Goal: Book appointment/travel/reservation

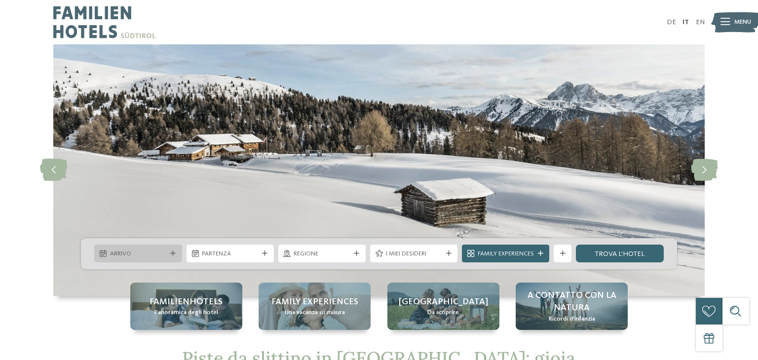
click at [172, 252] on icon at bounding box center [172, 253] width 5 height 5
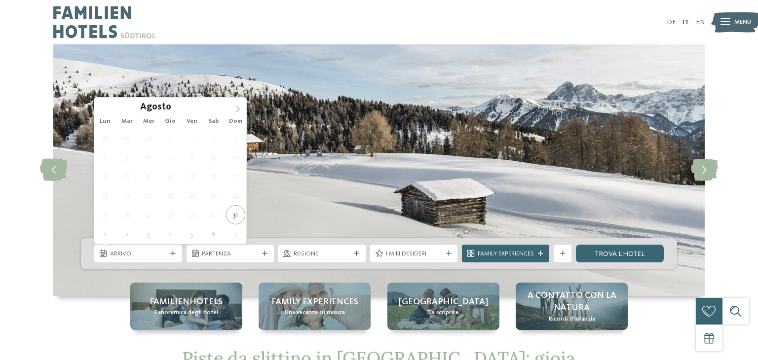
click at [238, 109] on icon at bounding box center [237, 109] width 7 height 7
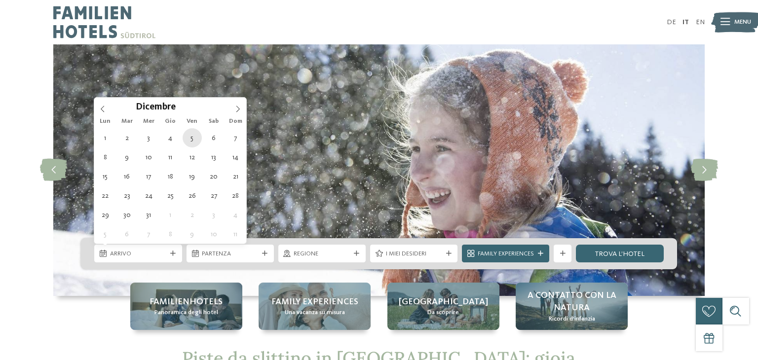
type div "[DATE]"
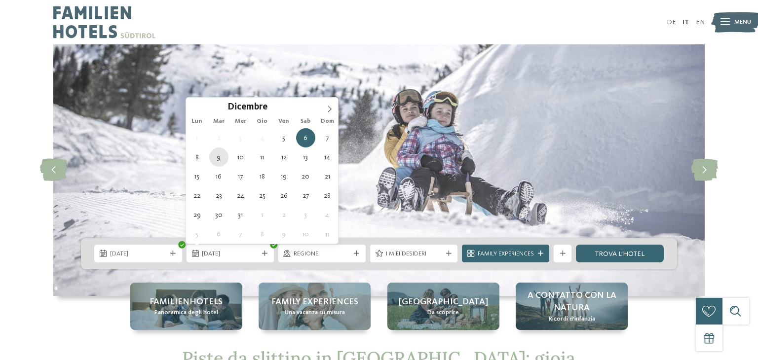
type div "[DATE]"
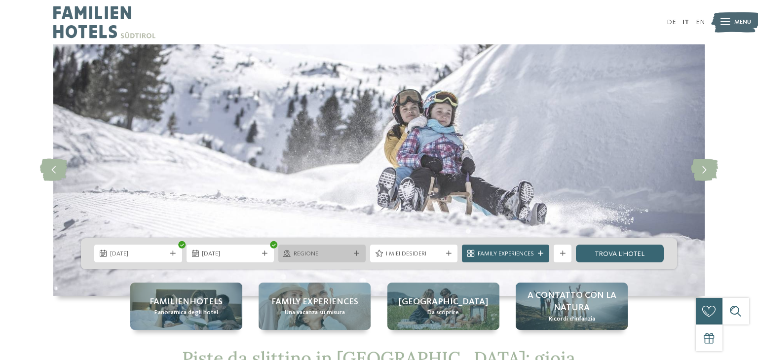
click at [355, 253] on icon at bounding box center [356, 253] width 5 height 5
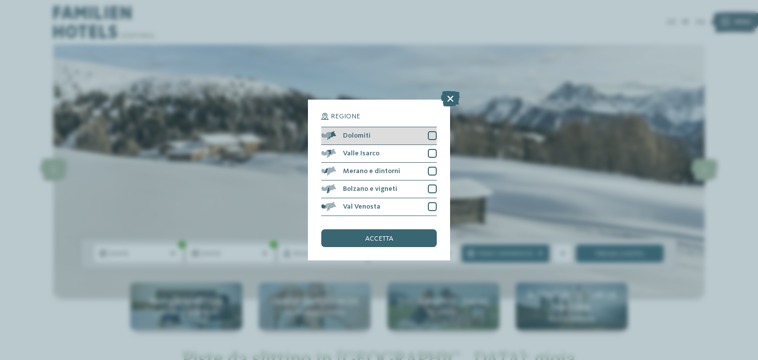
click at [433, 135] on div at bounding box center [432, 135] width 9 height 9
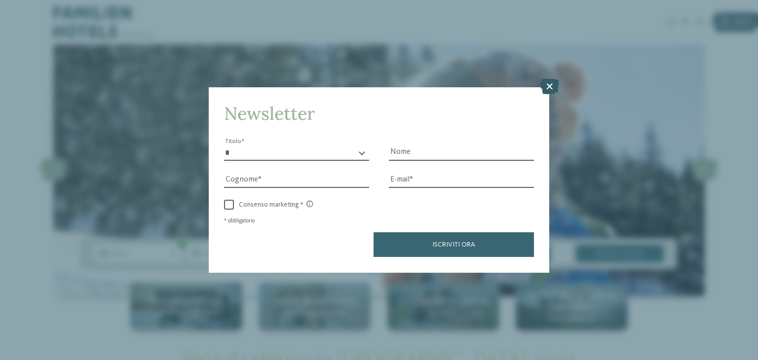
click at [549, 89] on icon at bounding box center [549, 87] width 19 height 16
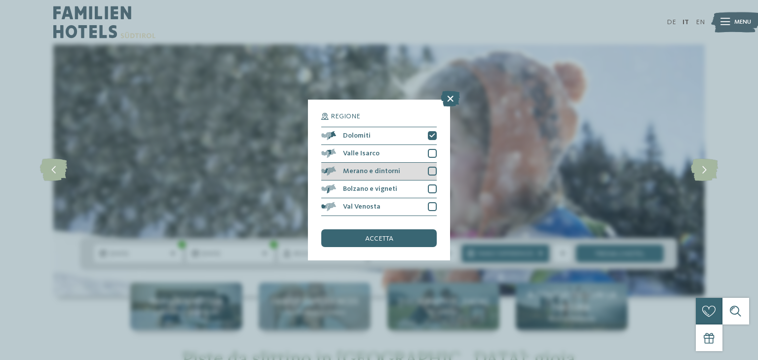
click at [431, 169] on div at bounding box center [432, 171] width 9 height 9
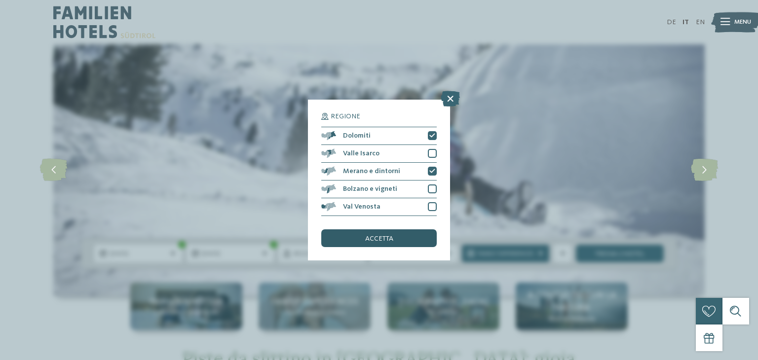
click at [413, 238] on div "accetta" at bounding box center [378, 238] width 115 height 18
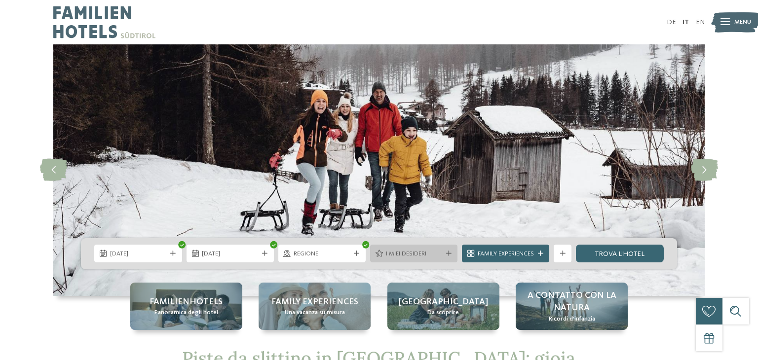
click at [448, 254] on icon at bounding box center [448, 253] width 5 height 5
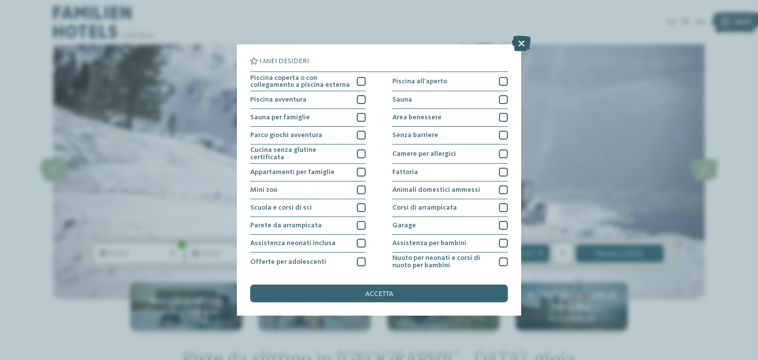
click at [524, 46] on icon at bounding box center [521, 44] width 19 height 16
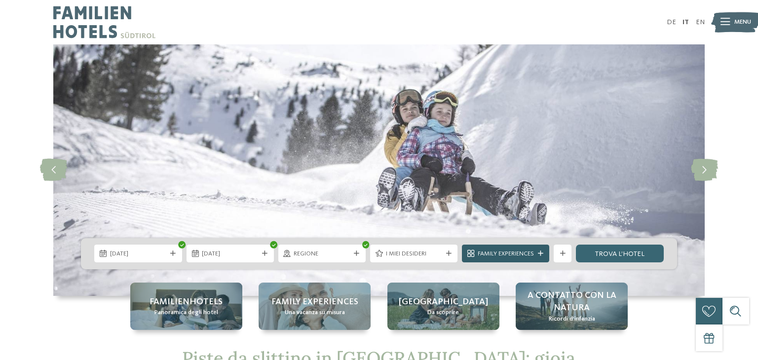
click at [542, 254] on icon at bounding box center [540, 253] width 5 height 5
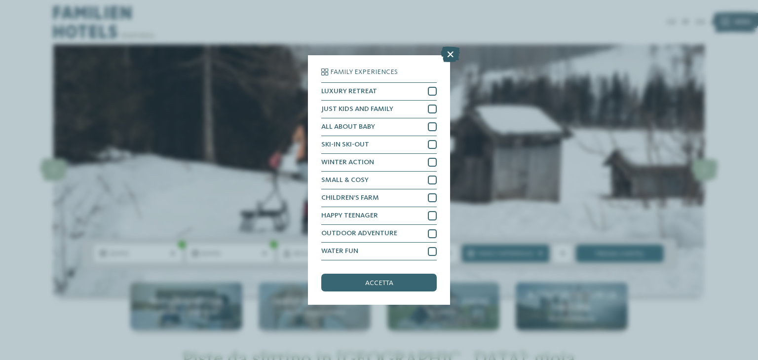
click at [451, 52] on icon at bounding box center [450, 54] width 19 height 16
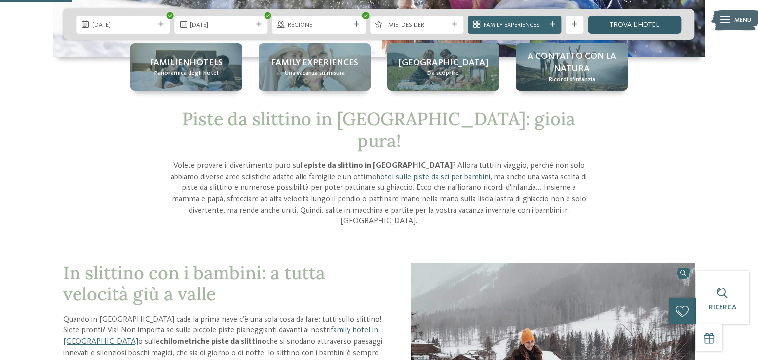
scroll to position [237, 0]
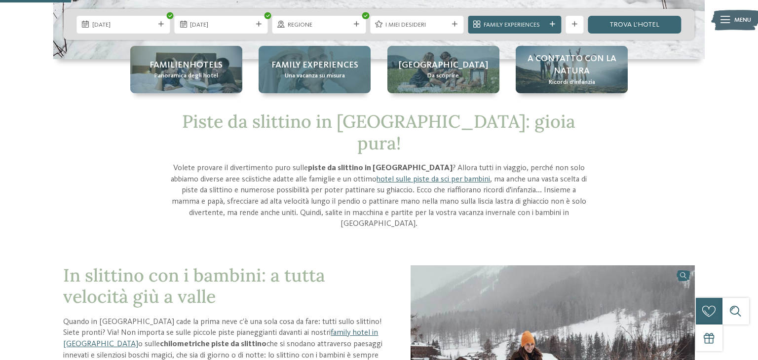
click at [324, 74] on span "Una vacanza su misura" at bounding box center [315, 76] width 60 height 9
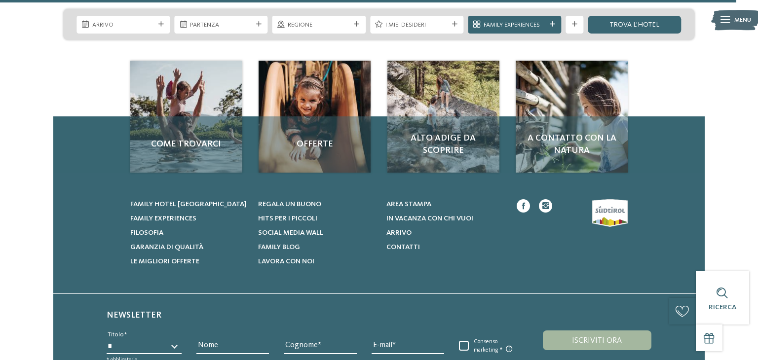
scroll to position [3808, 0]
